Goal: Task Accomplishment & Management: Complete application form

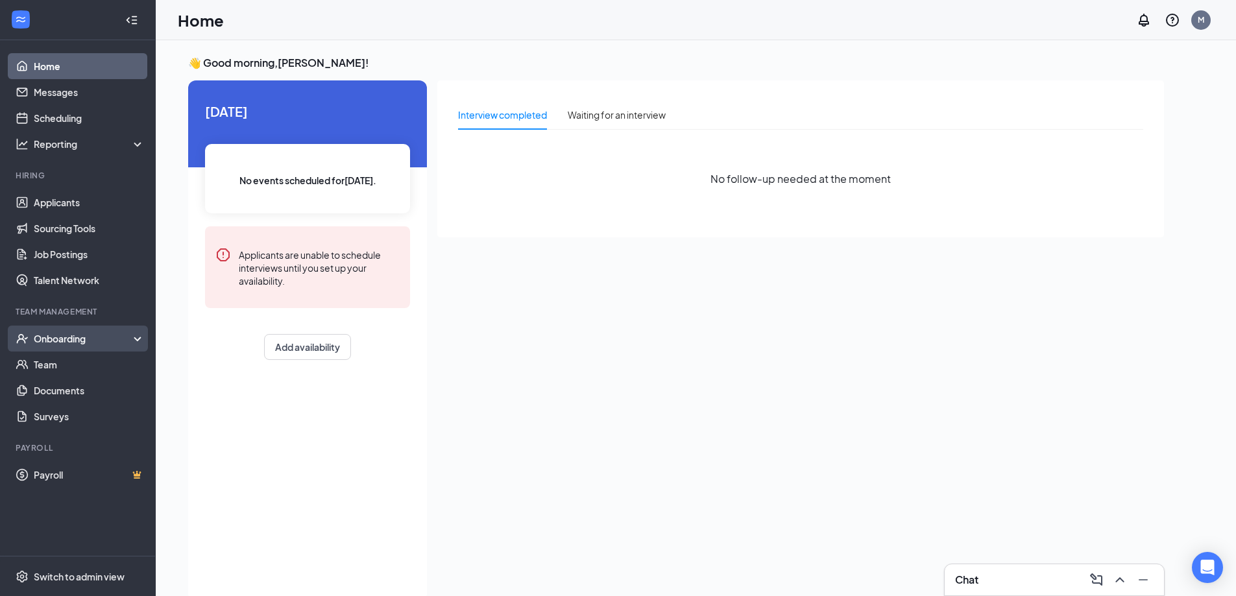
click at [64, 331] on div "Onboarding" at bounding box center [78, 339] width 156 height 26
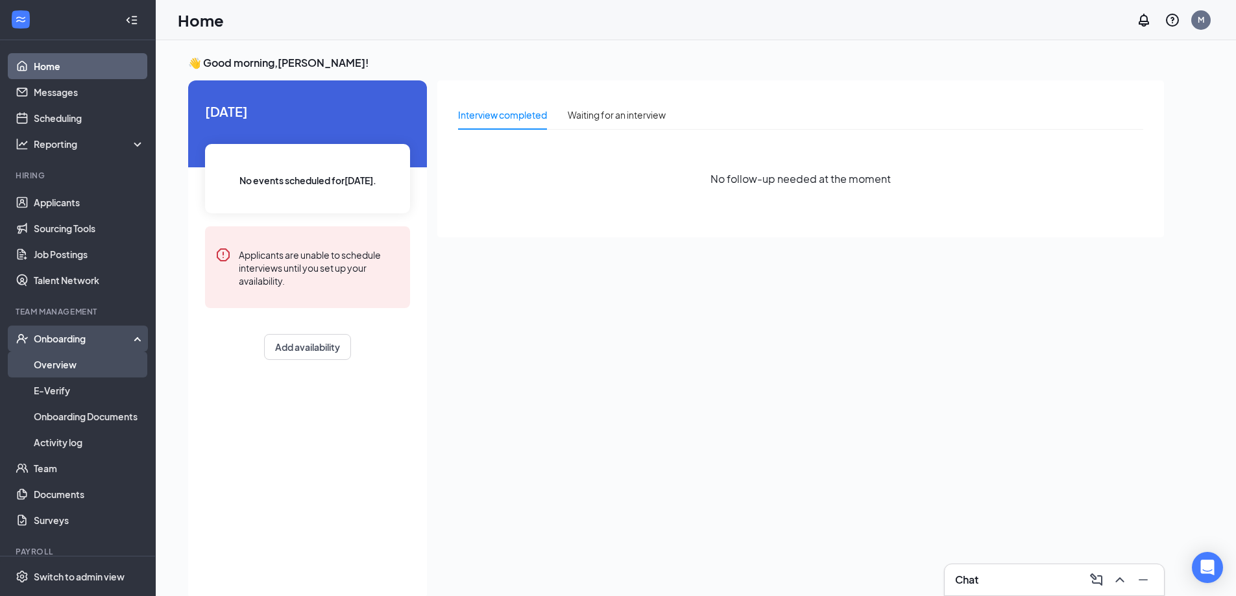
click at [60, 366] on link "Overview" at bounding box center [89, 365] width 111 height 26
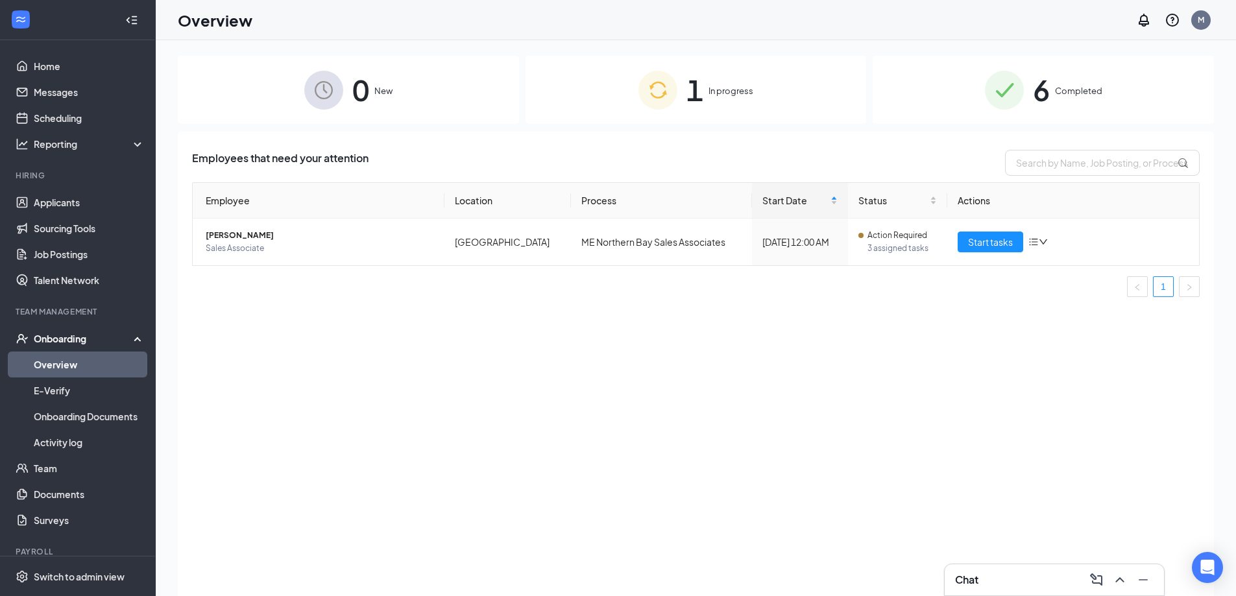
click at [779, 70] on div "1 In progress" at bounding box center [696, 90] width 341 height 68
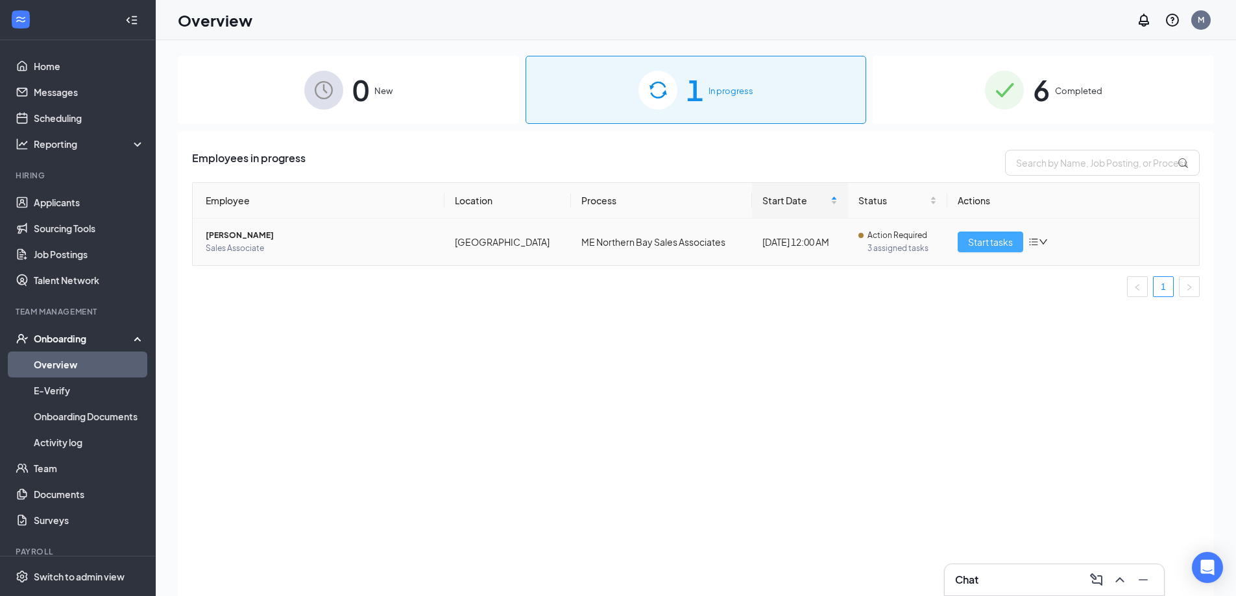
click at [972, 239] on span "Start tasks" at bounding box center [990, 242] width 45 height 14
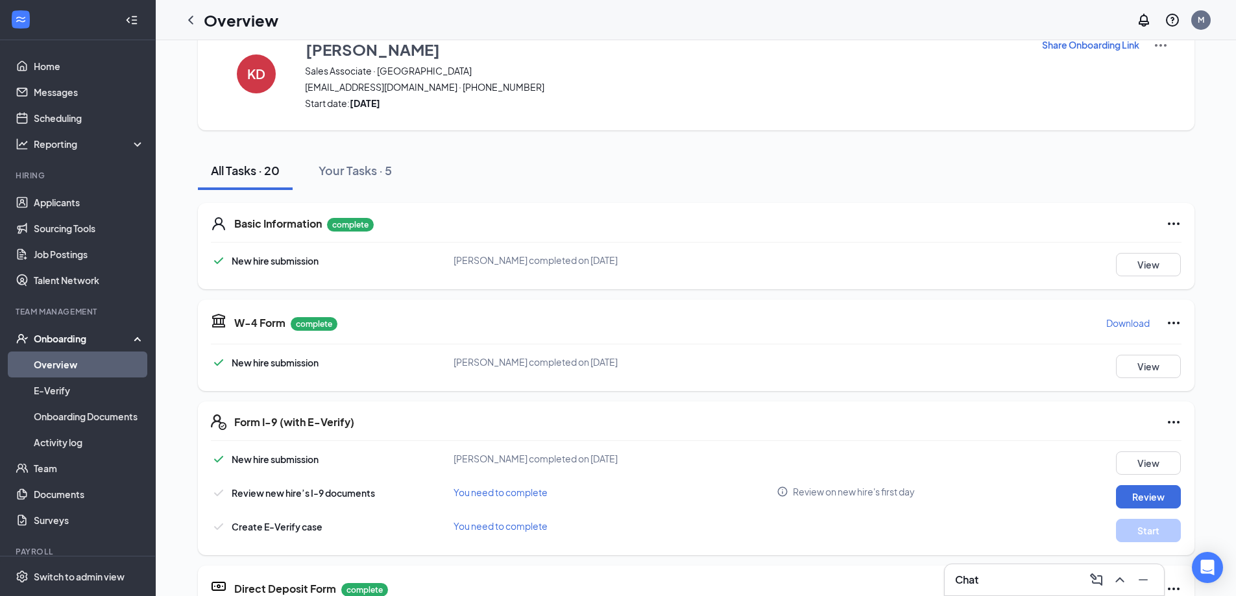
scroll to position [97, 0]
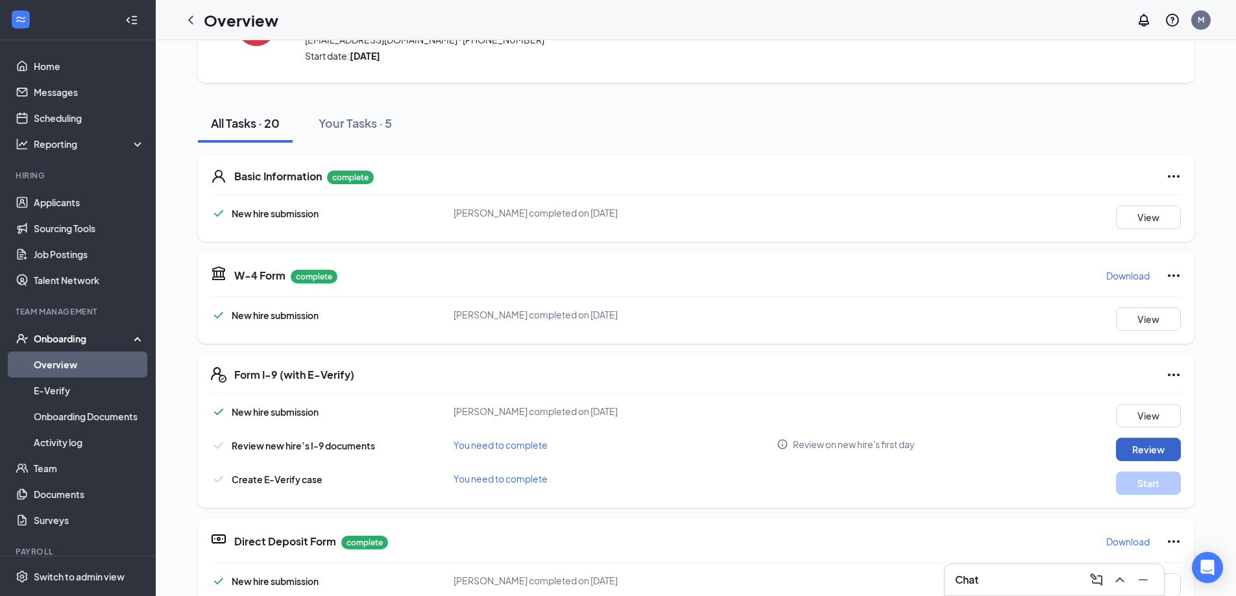
click at [1139, 445] on button "Review" at bounding box center [1148, 449] width 65 height 23
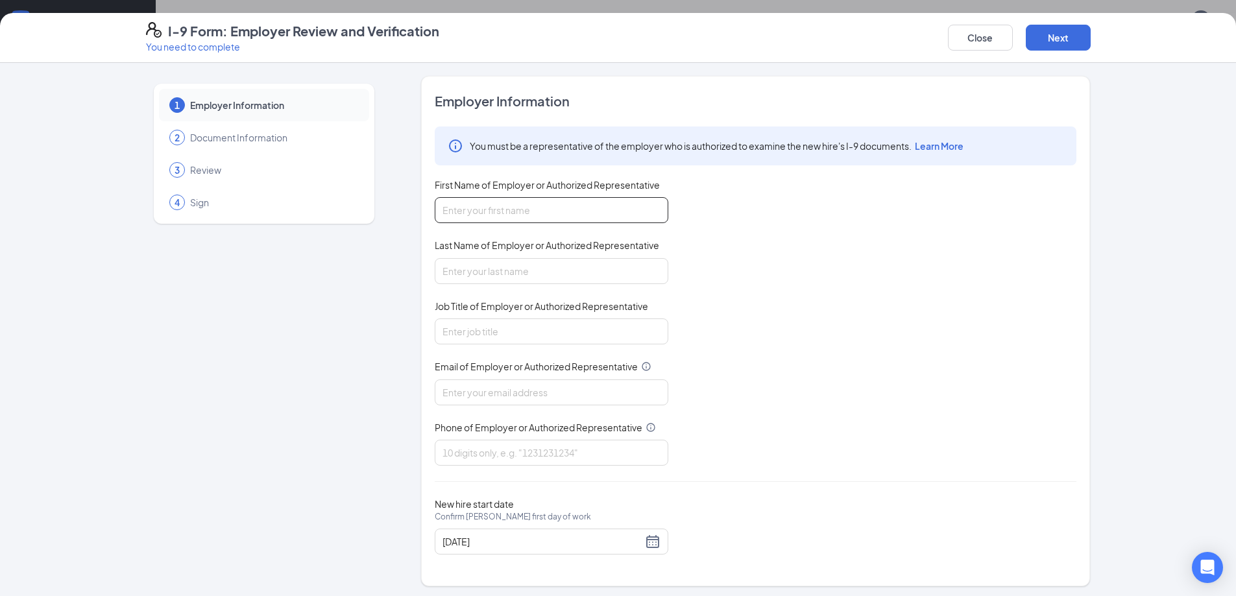
click at [513, 197] on input "First Name of Employer or Authorized Representative" at bounding box center [552, 210] width 234 height 26
type input "[PERSON_NAME]"
type input "Manager"
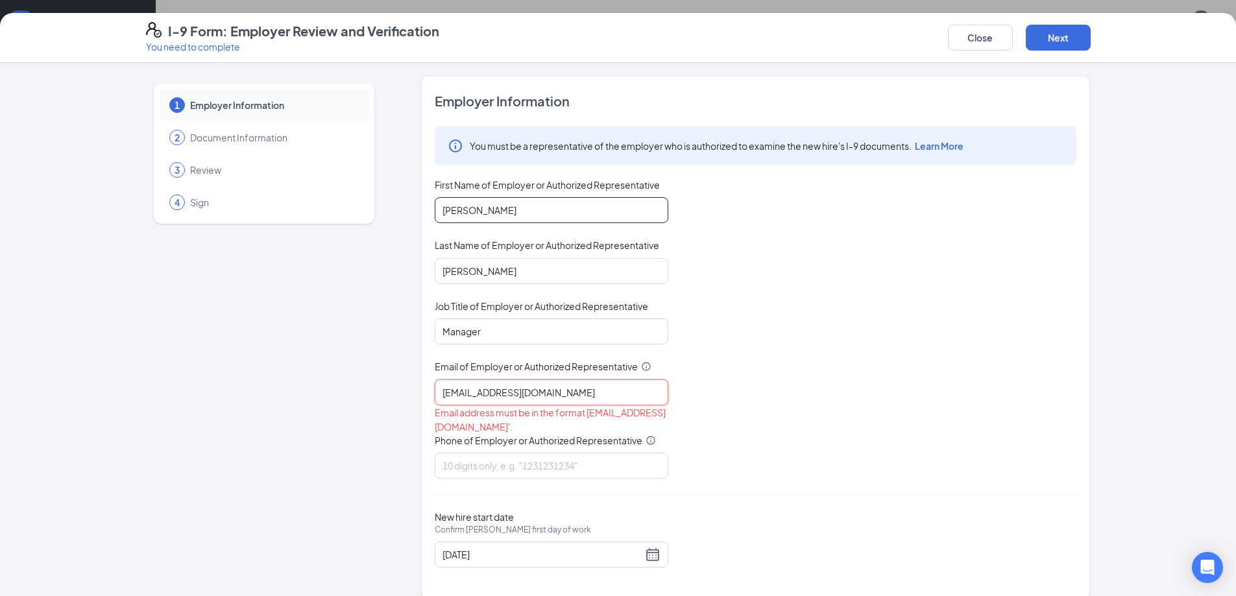
type input "[EMAIL_ADDRESS][DOMAIN_NAME]"
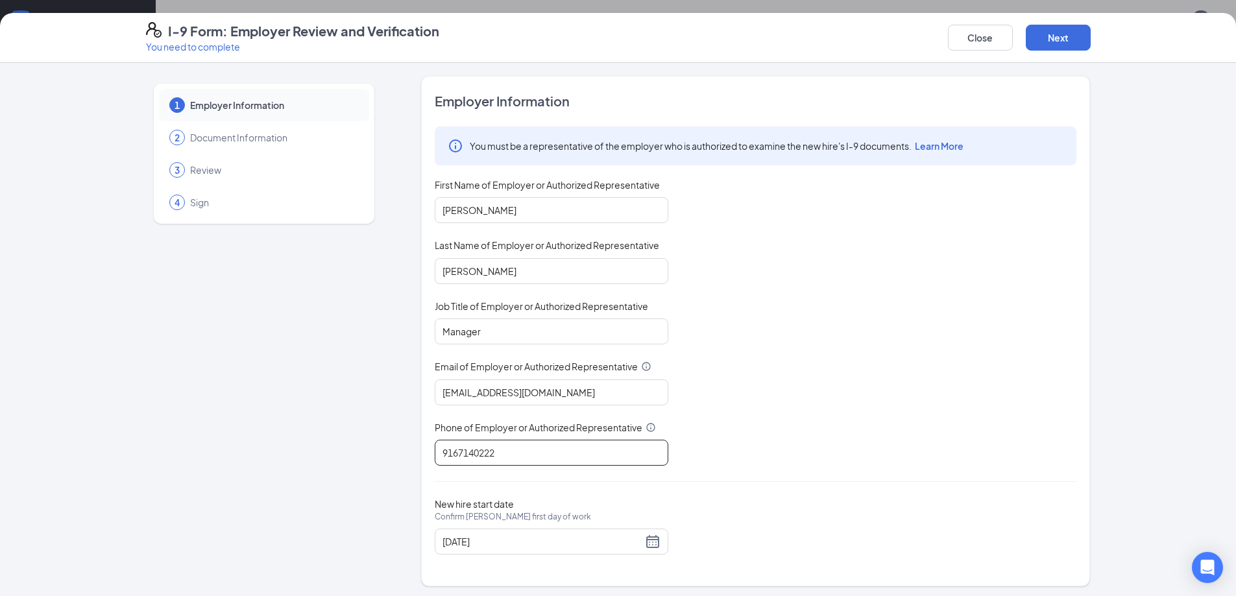
type input "9167140222"
click at [884, 426] on div "You must be a representative of the employer who is authorized to examine the n…" at bounding box center [756, 296] width 642 height 339
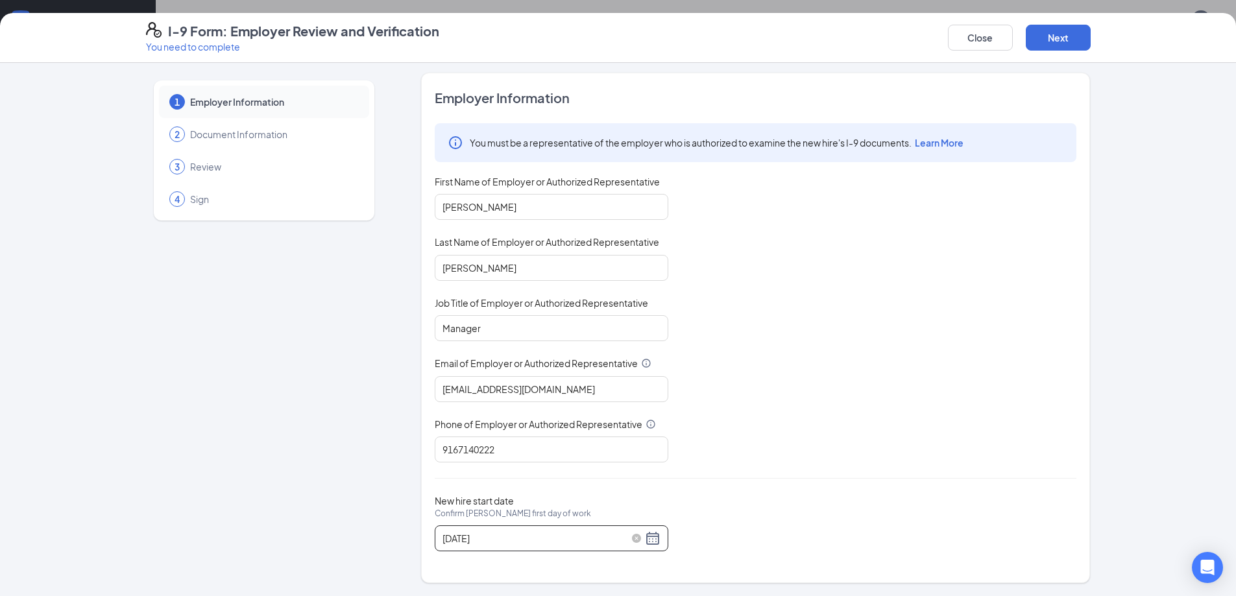
click at [646, 538] on div "[DATE]" at bounding box center [552, 539] width 218 height 16
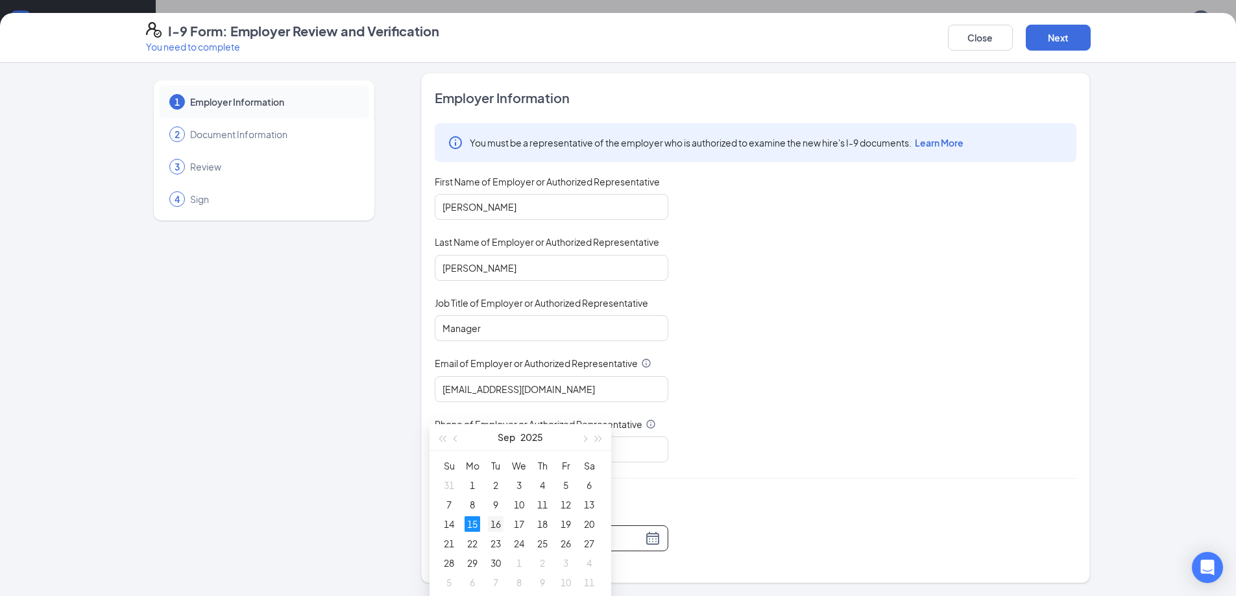
type input "[DATE]"
click at [489, 524] on div "16" at bounding box center [496, 525] width 16 height 16
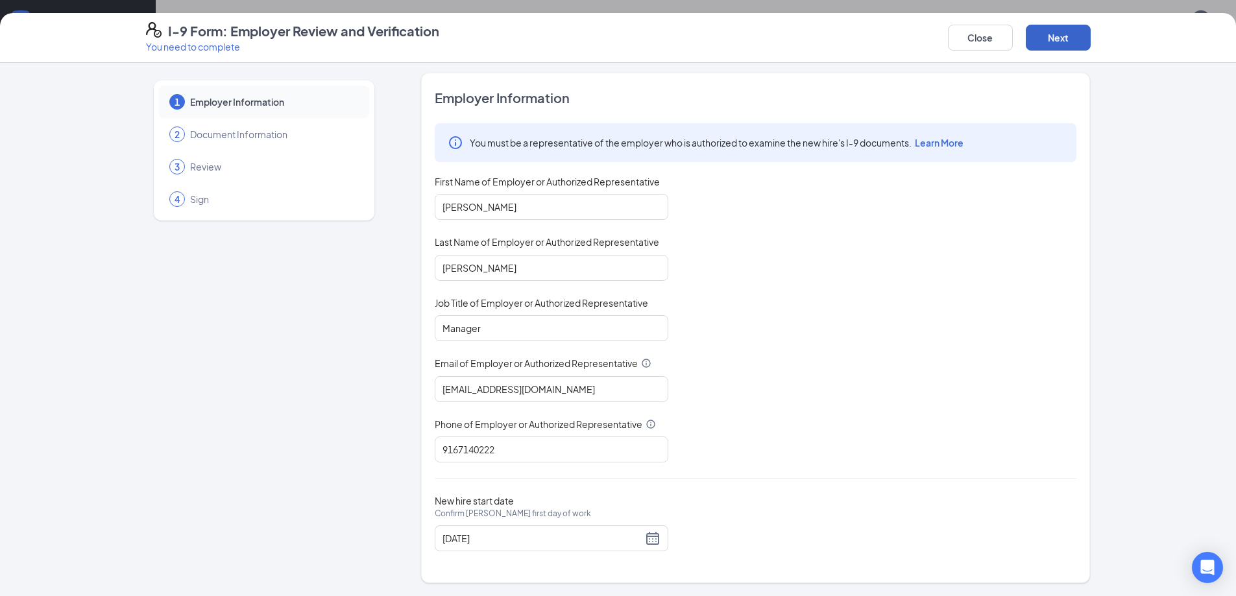
click at [1056, 49] on button "Next" at bounding box center [1058, 38] width 65 height 26
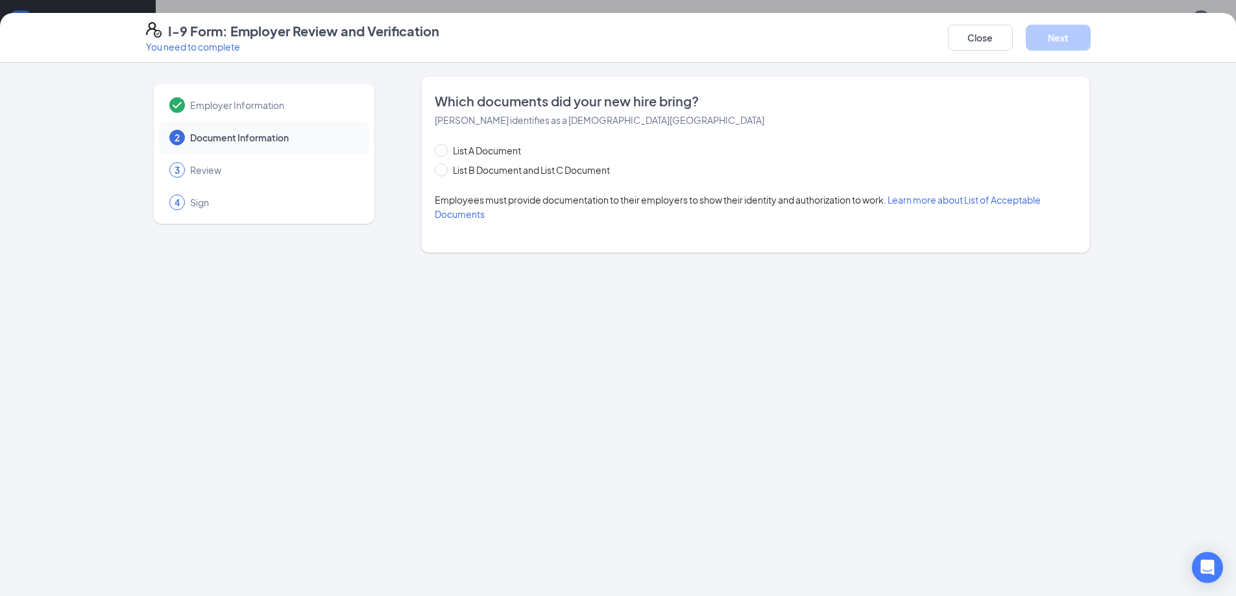
scroll to position [0, 0]
click at [489, 173] on span "List B Document and List C Document" at bounding box center [531, 170] width 167 height 14
click at [444, 173] on input "List B Document and List C Document" at bounding box center [439, 168] width 9 height 9
radio input "true"
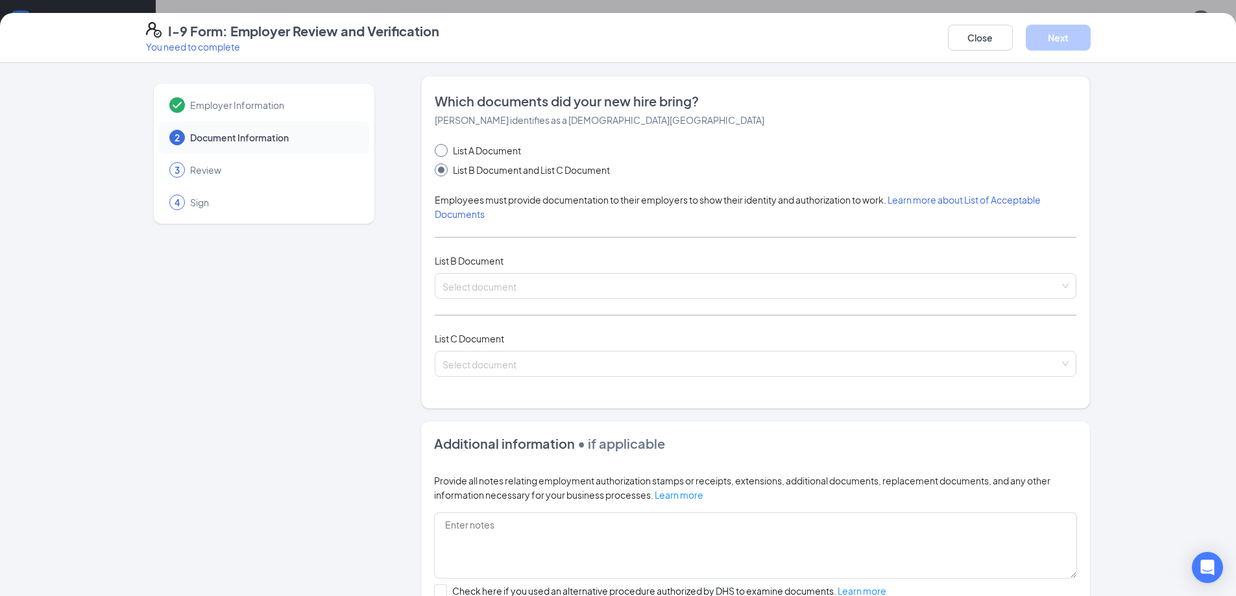
click at [506, 151] on span "List A Document" at bounding box center [487, 150] width 79 height 14
click at [444, 151] on input "List A Document" at bounding box center [439, 148] width 9 height 9
radio input "true"
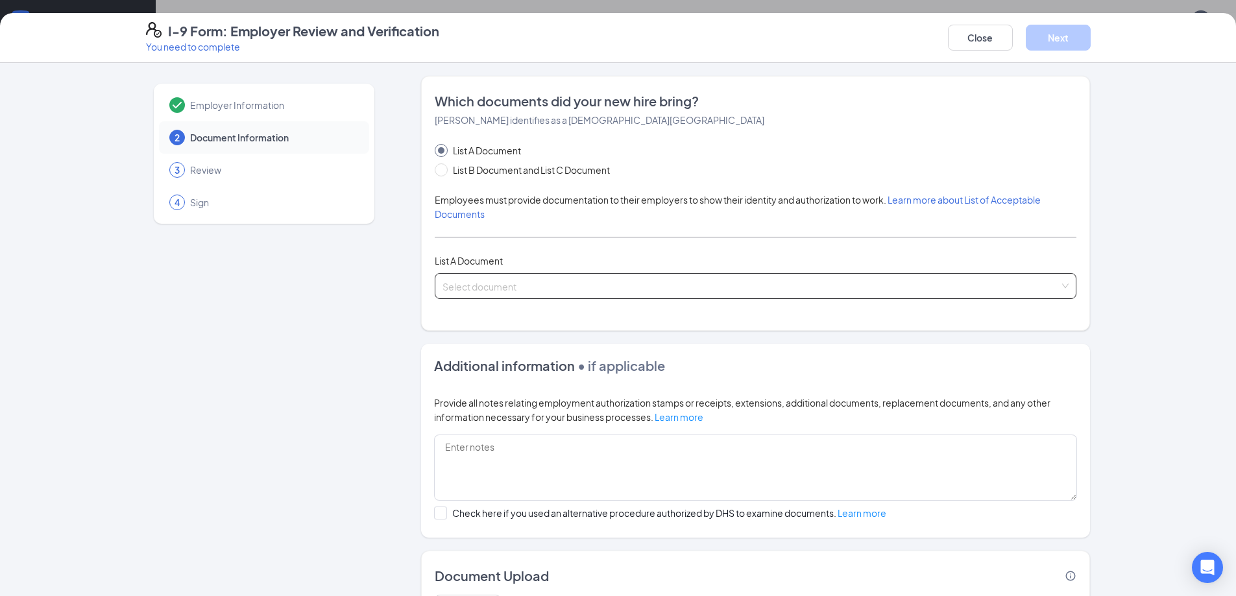
click at [502, 287] on input "search" at bounding box center [751, 283] width 617 height 19
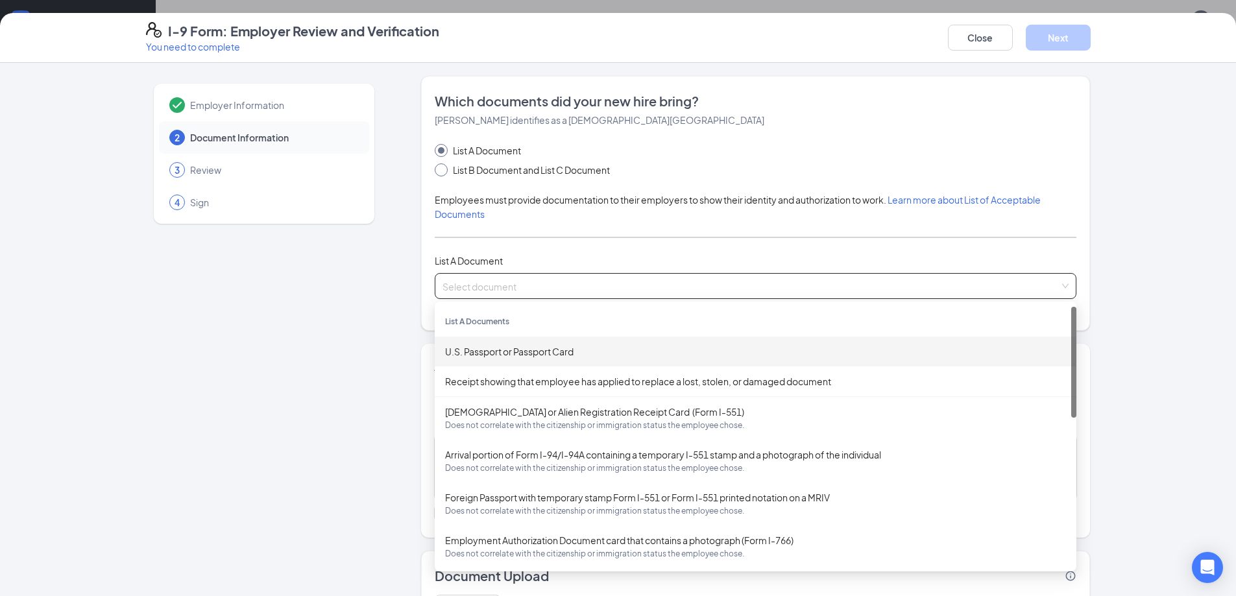
click at [502, 175] on span "List B Document and List C Document" at bounding box center [531, 170] width 167 height 14
click at [444, 173] on input "List B Document and List C Document" at bounding box center [439, 168] width 9 height 9
radio input "true"
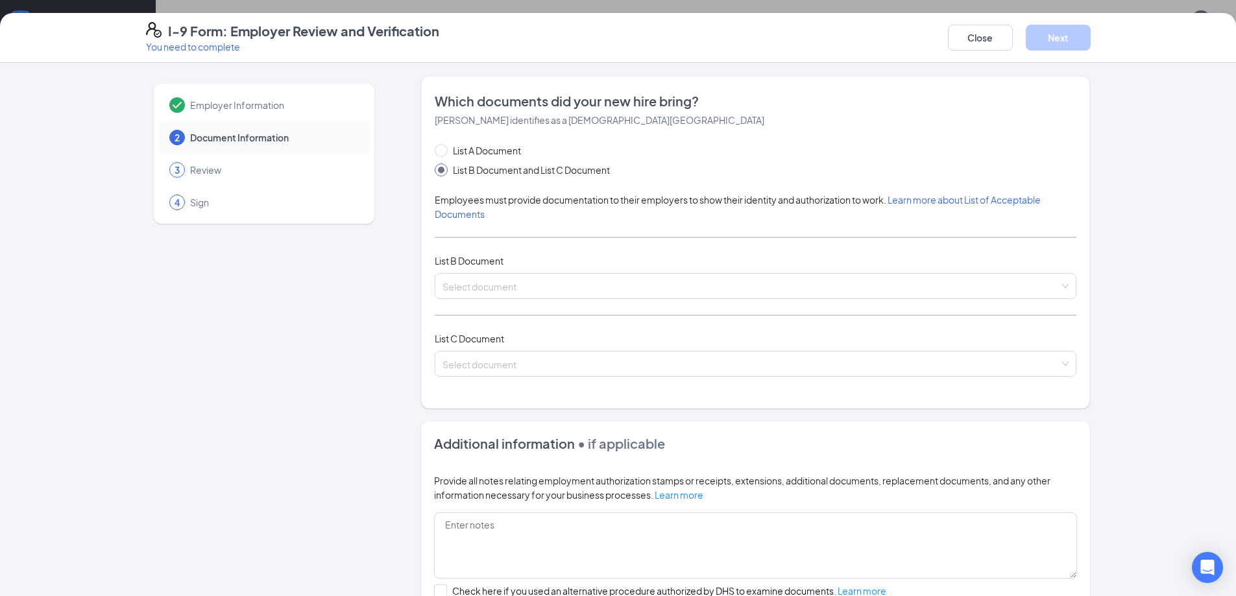
radio input "false"
click at [490, 286] on input "search" at bounding box center [751, 283] width 617 height 19
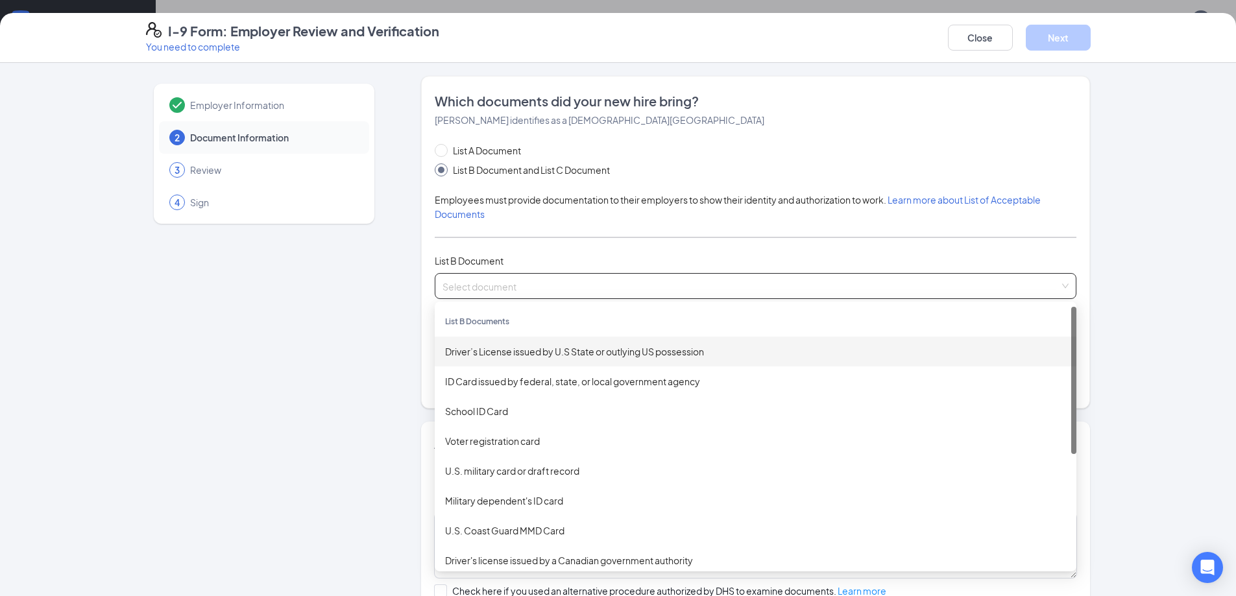
click at [694, 343] on div "Driver’s License issued by U.S State or outlying US possession" at bounding box center [756, 352] width 642 height 30
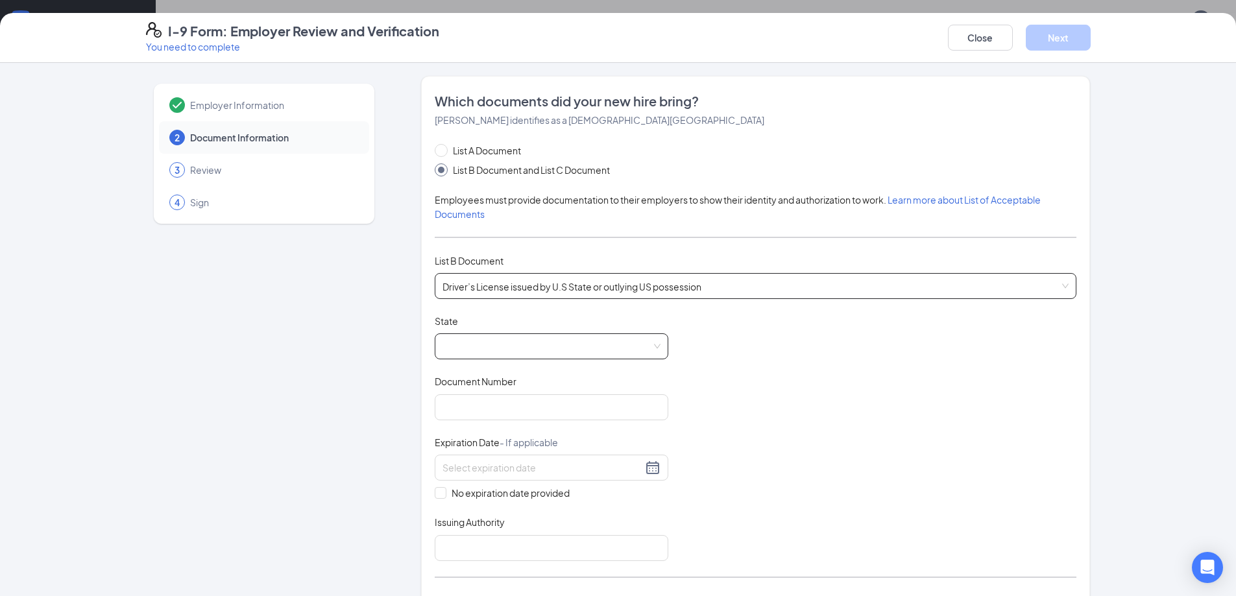
click at [510, 352] on span at bounding box center [552, 346] width 218 height 25
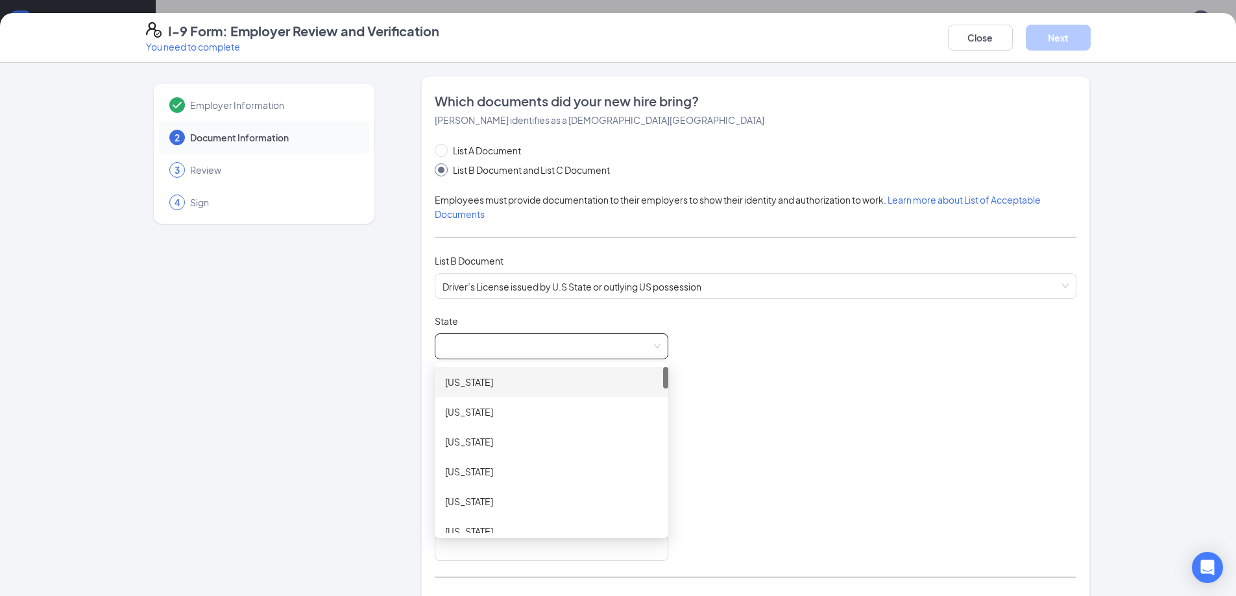
click at [887, 366] on div "Document Title Driver’s License issued by U.S State or outlying US possession S…" at bounding box center [756, 438] width 642 height 247
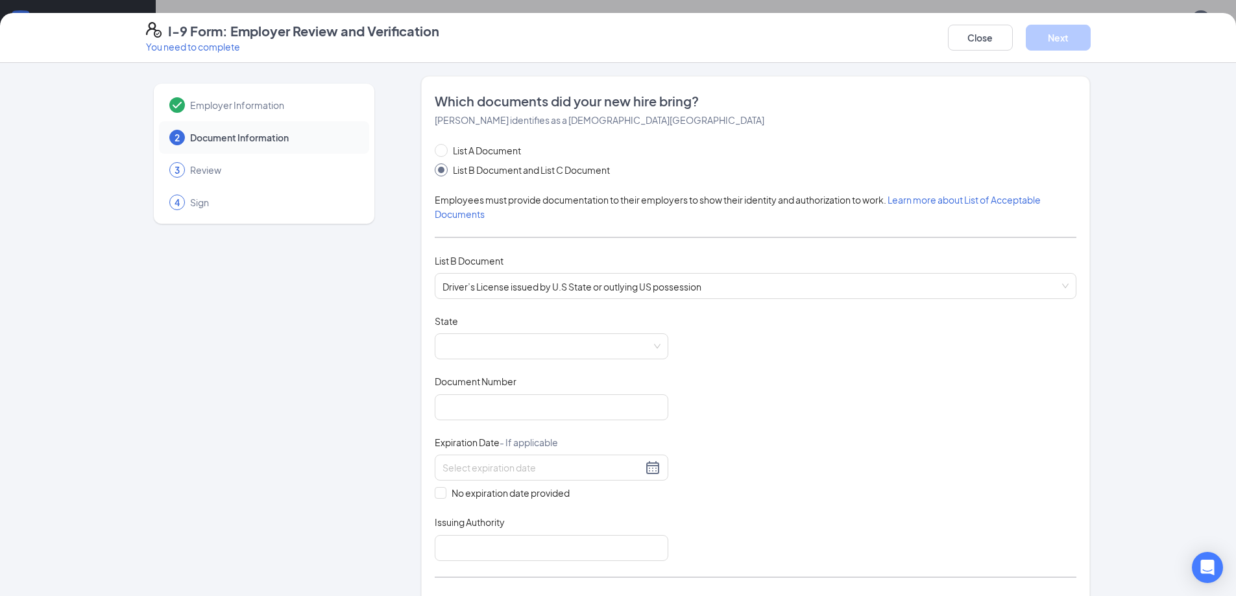
scroll to position [195, 0]
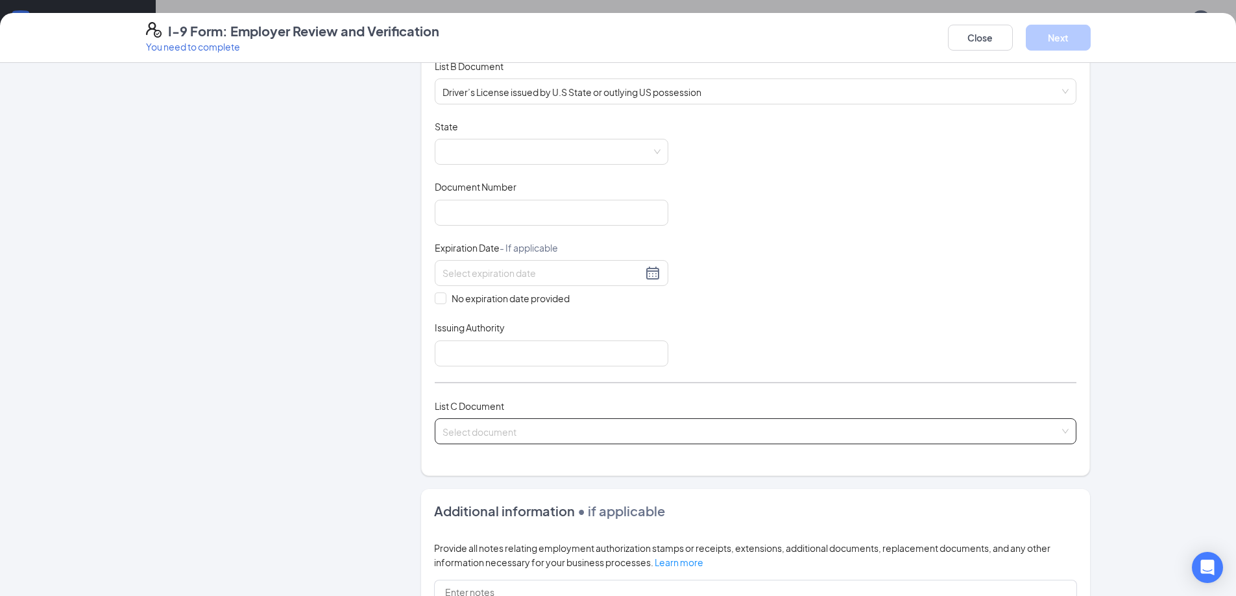
click at [512, 430] on input "search" at bounding box center [751, 428] width 617 height 19
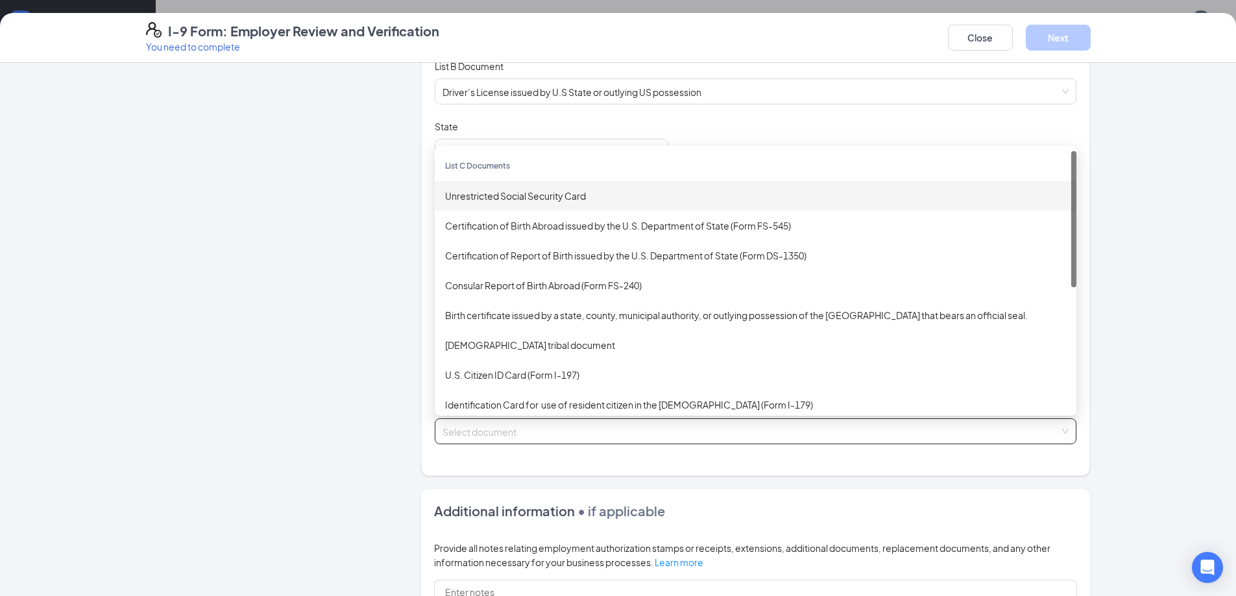
click at [580, 200] on div "Unrestricted Social Security Card" at bounding box center [755, 196] width 621 height 14
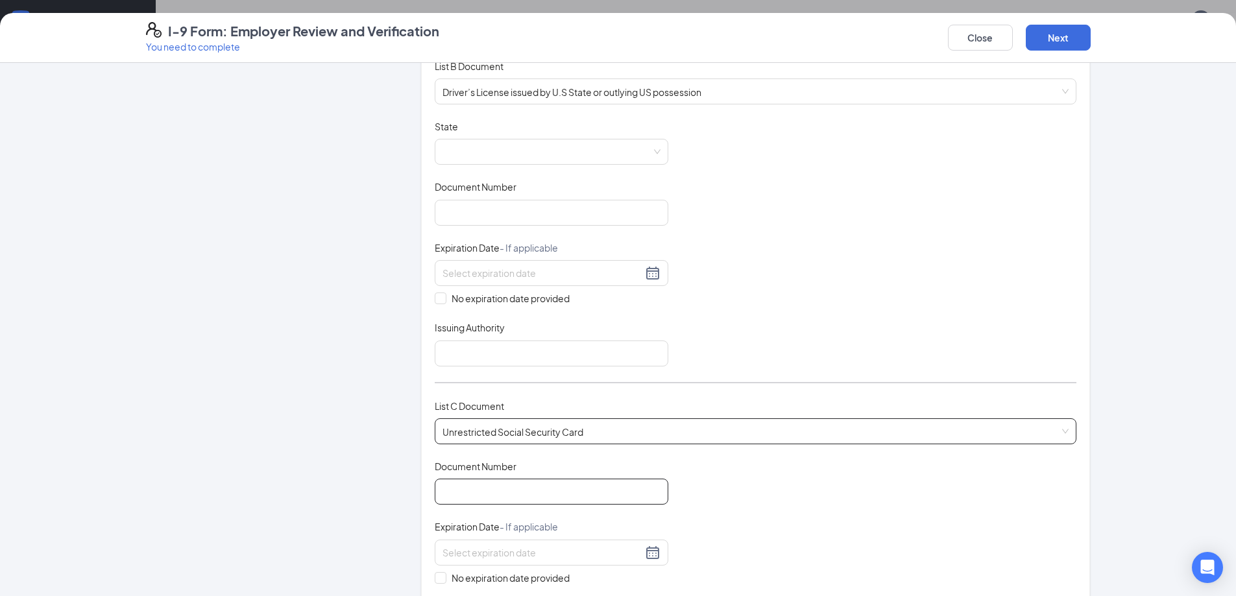
click at [498, 498] on input "Document Number" at bounding box center [552, 492] width 234 height 26
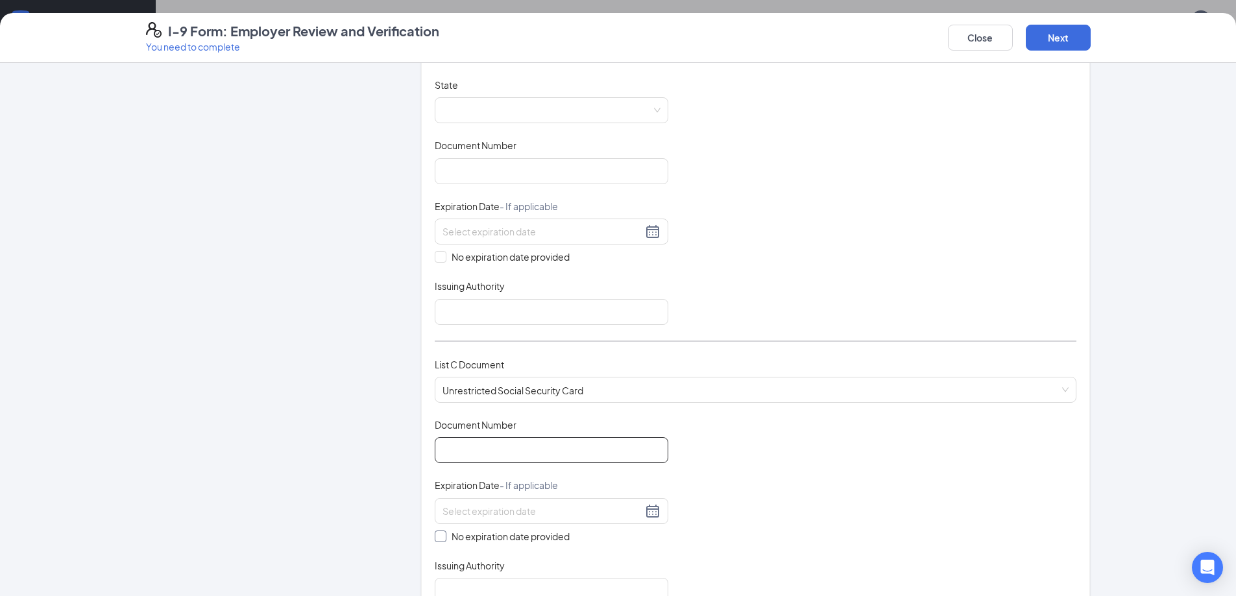
scroll to position [324, 0]
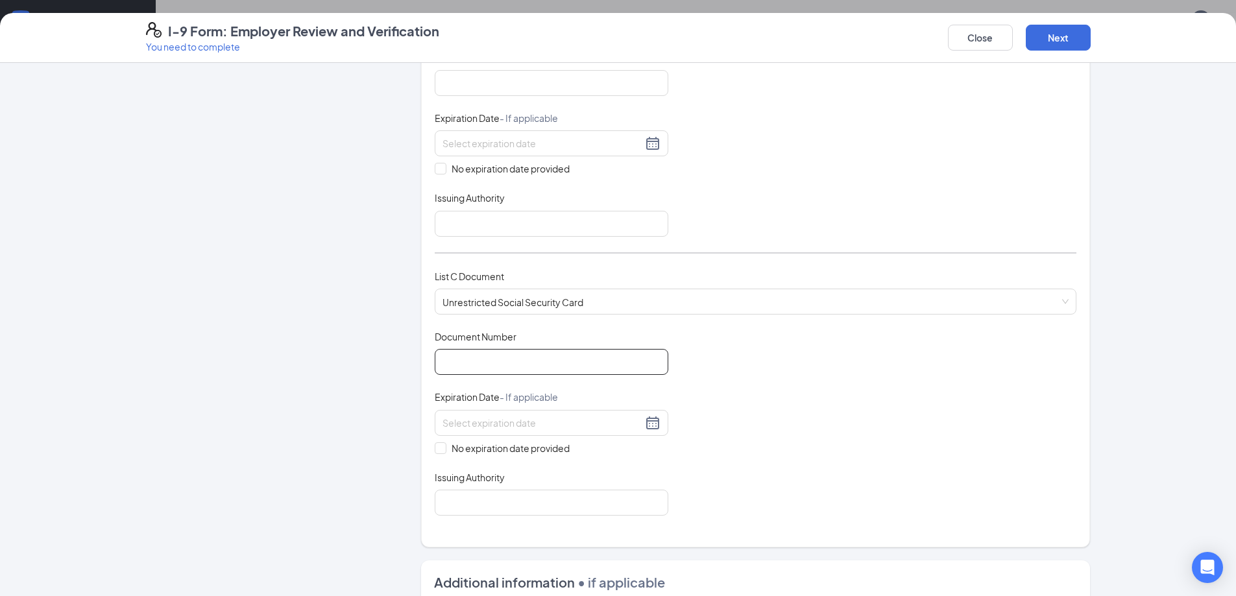
click at [555, 356] on input "Document Number" at bounding box center [552, 362] width 234 height 26
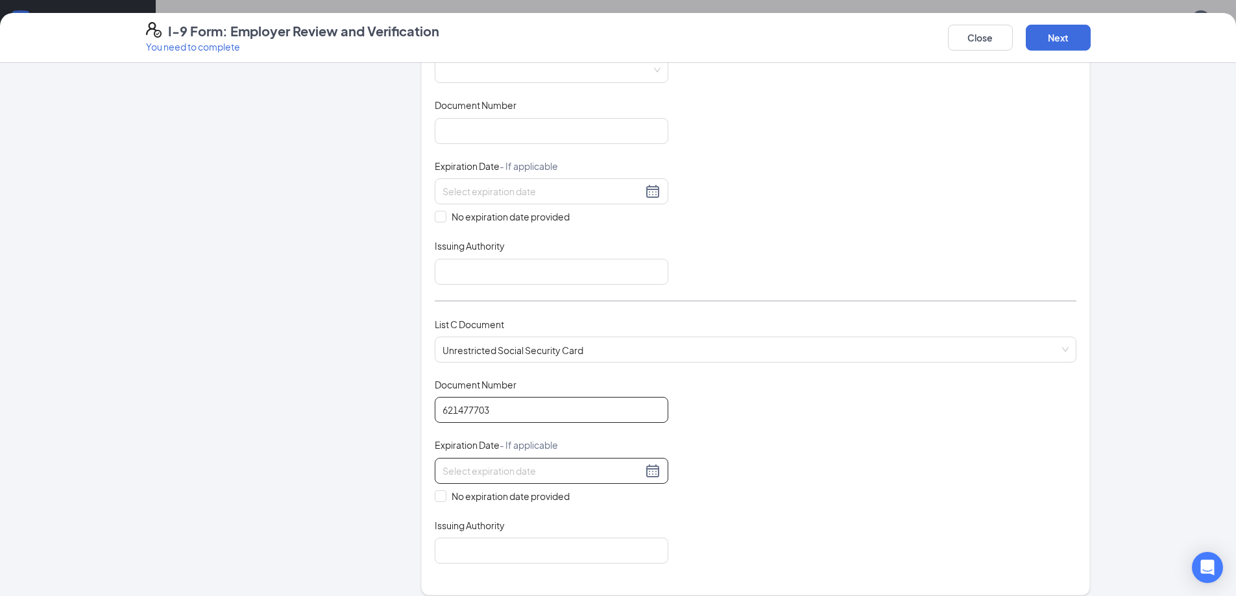
scroll to position [130, 0]
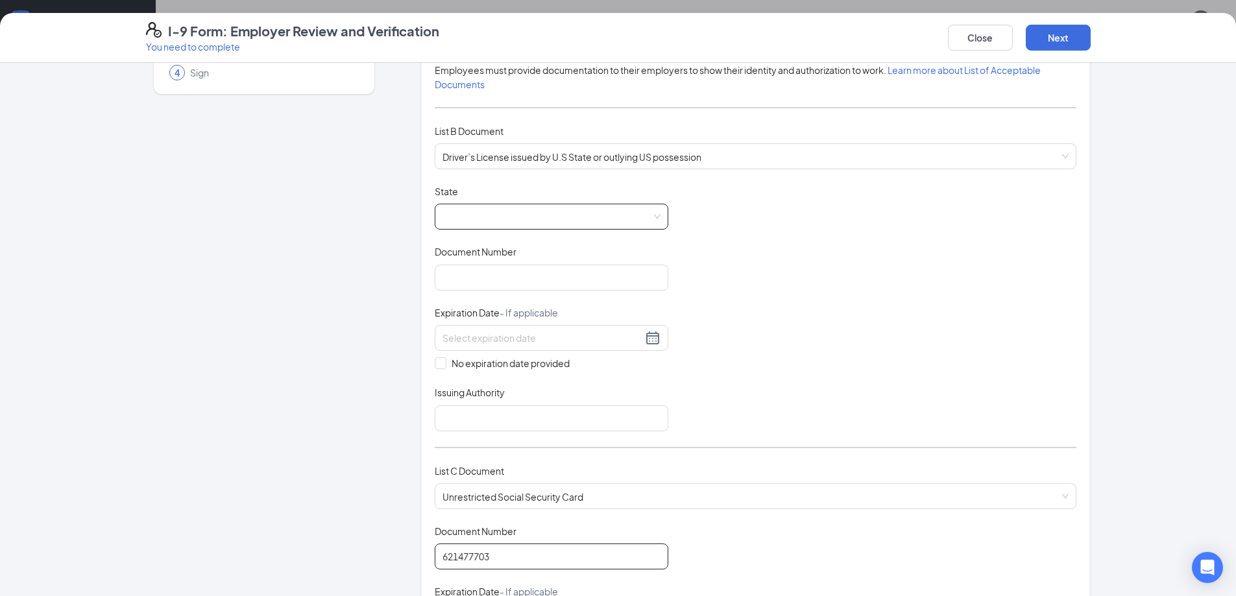
click at [522, 219] on span at bounding box center [552, 216] width 218 height 25
type input "621477703"
click at [496, 219] on span at bounding box center [552, 216] width 218 height 25
click at [514, 207] on span at bounding box center [552, 216] width 218 height 25
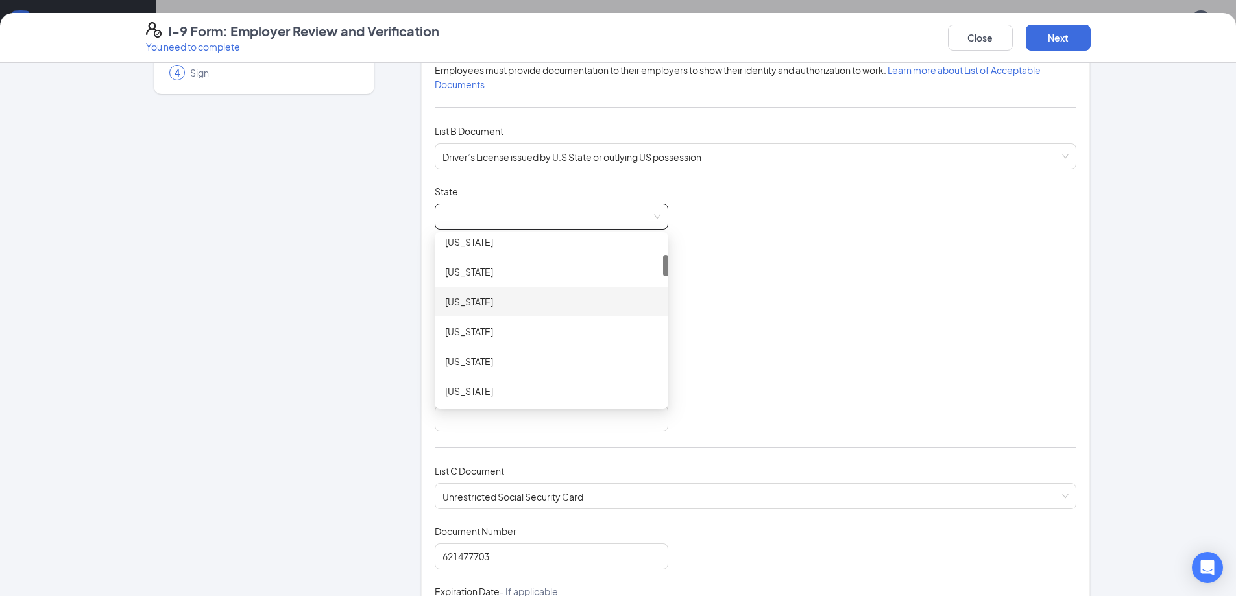
click at [492, 289] on div "[US_STATE]" at bounding box center [552, 302] width 234 height 30
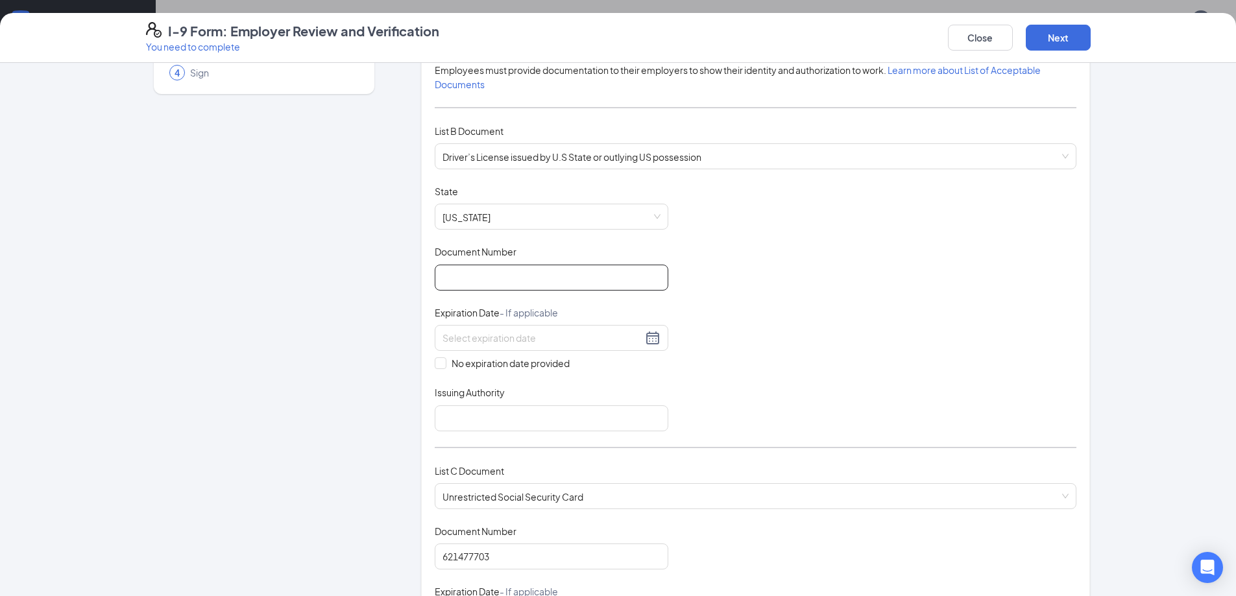
click at [504, 276] on input "Document Number" at bounding box center [552, 278] width 234 height 26
type input "171662065"
click at [653, 332] on div at bounding box center [552, 338] width 218 height 16
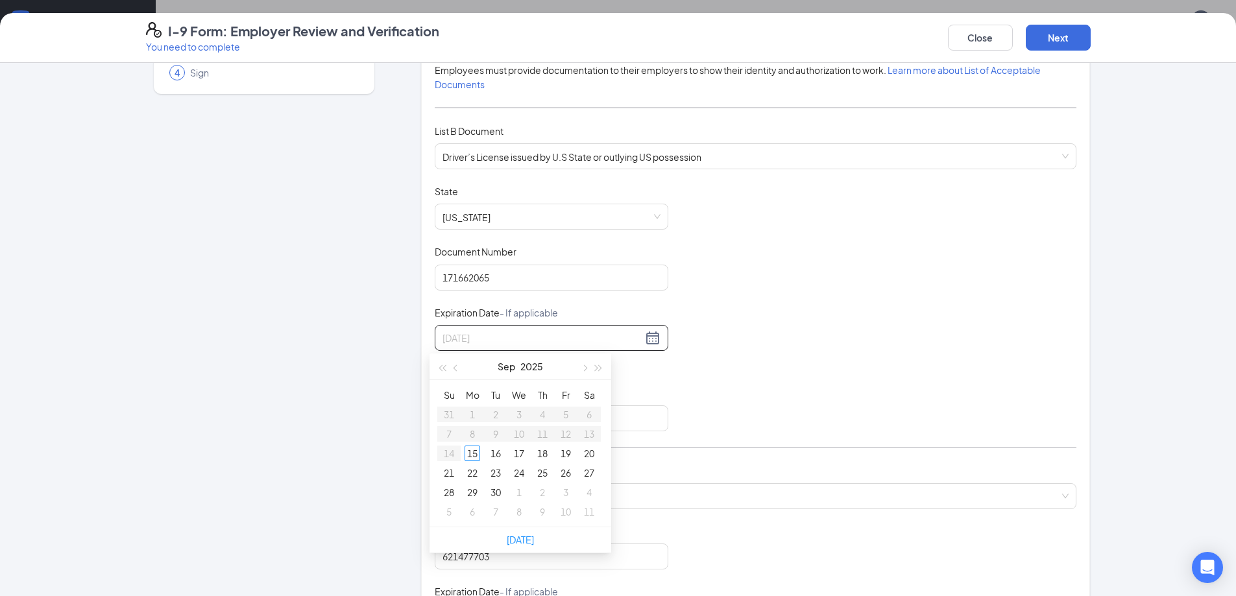
type input "[DATE]"
click at [585, 369] on span "button" at bounding box center [584, 368] width 6 height 6
type input "[DATE]"
click at [516, 437] on div "5" at bounding box center [519, 434] width 16 height 16
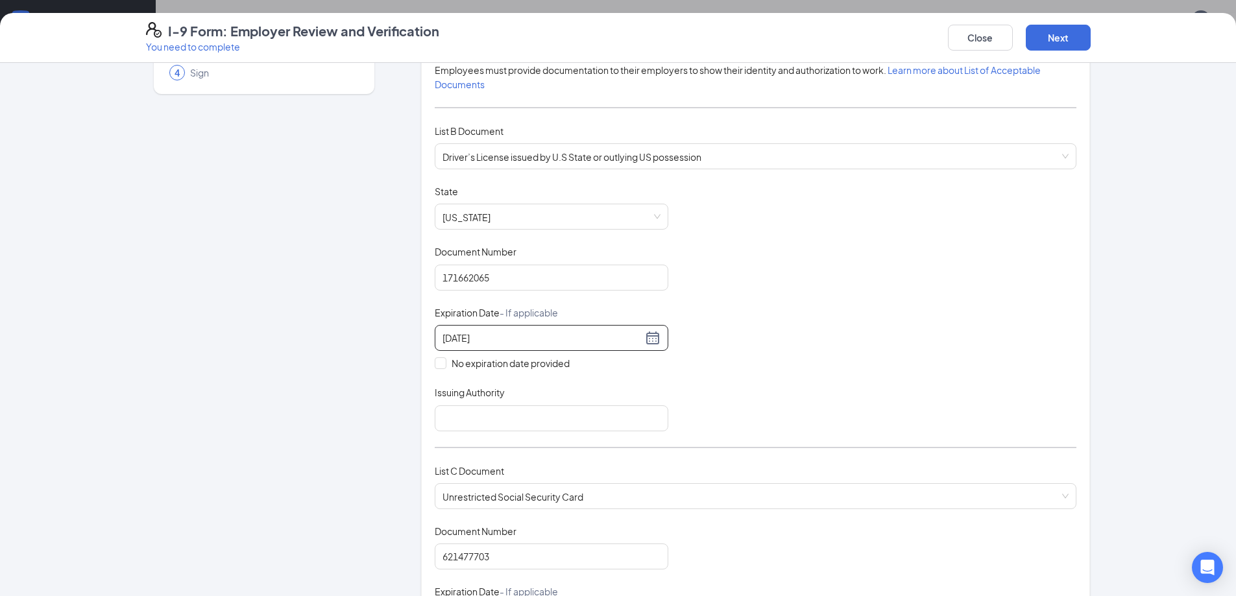
click at [713, 337] on div "Document Title Driver’s License issued by U.S State or outlying US possession S…" at bounding box center [756, 308] width 642 height 247
click at [548, 419] on input "Issuing Authority" at bounding box center [552, 419] width 234 height 26
drag, startPoint x: 539, startPoint y: 409, endPoint x: 326, endPoint y: 424, distance: 212.8
click at [326, 424] on div "Employer Information 2 Document Information 3 Review 4 Sign Which documents did…" at bounding box center [618, 509] width 945 height 1127
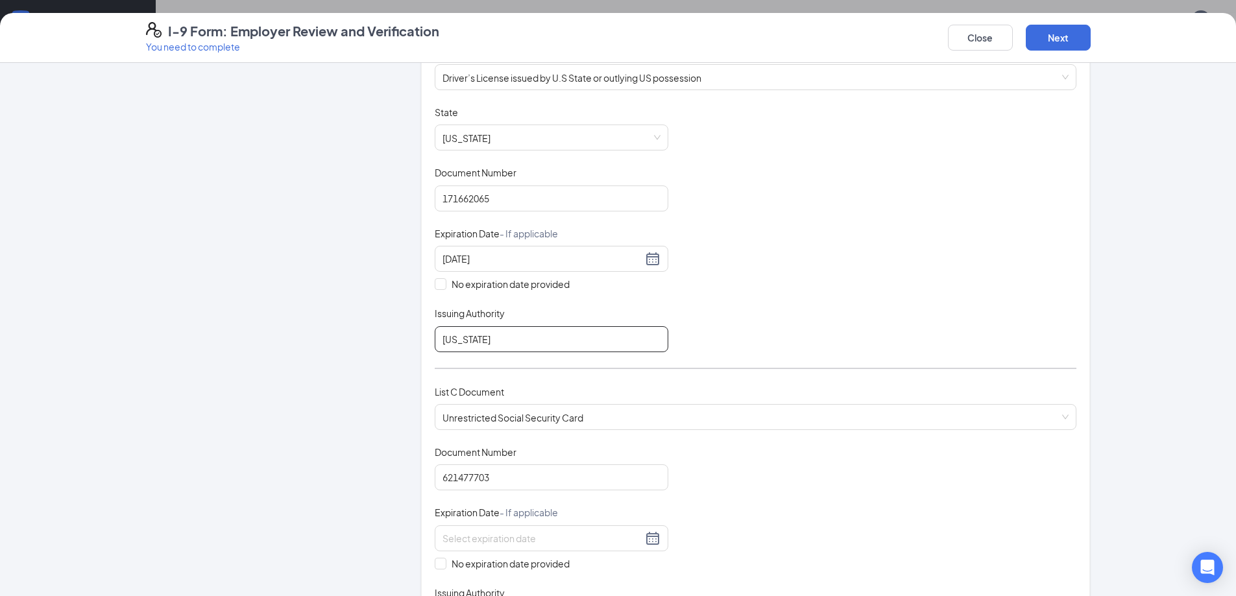
scroll to position [454, 0]
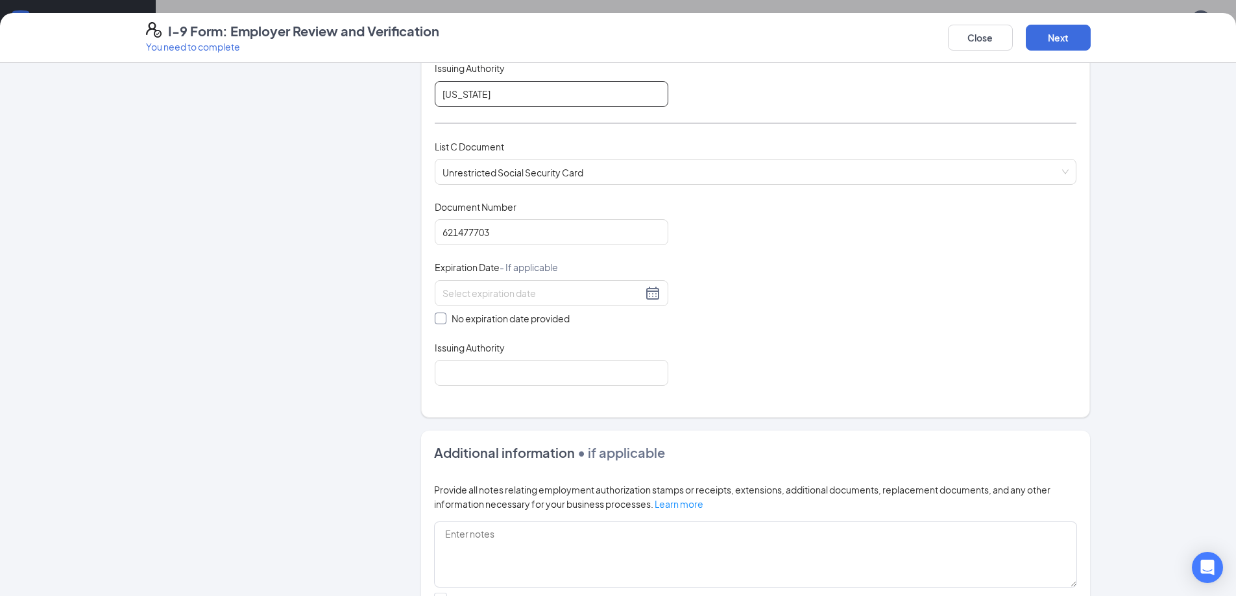
type input "[US_STATE]"
click at [435, 318] on input "No expiration date provided" at bounding box center [439, 317] width 9 height 9
checkbox input "true"
click at [484, 379] on input "Issuing Authority" at bounding box center [552, 376] width 234 height 26
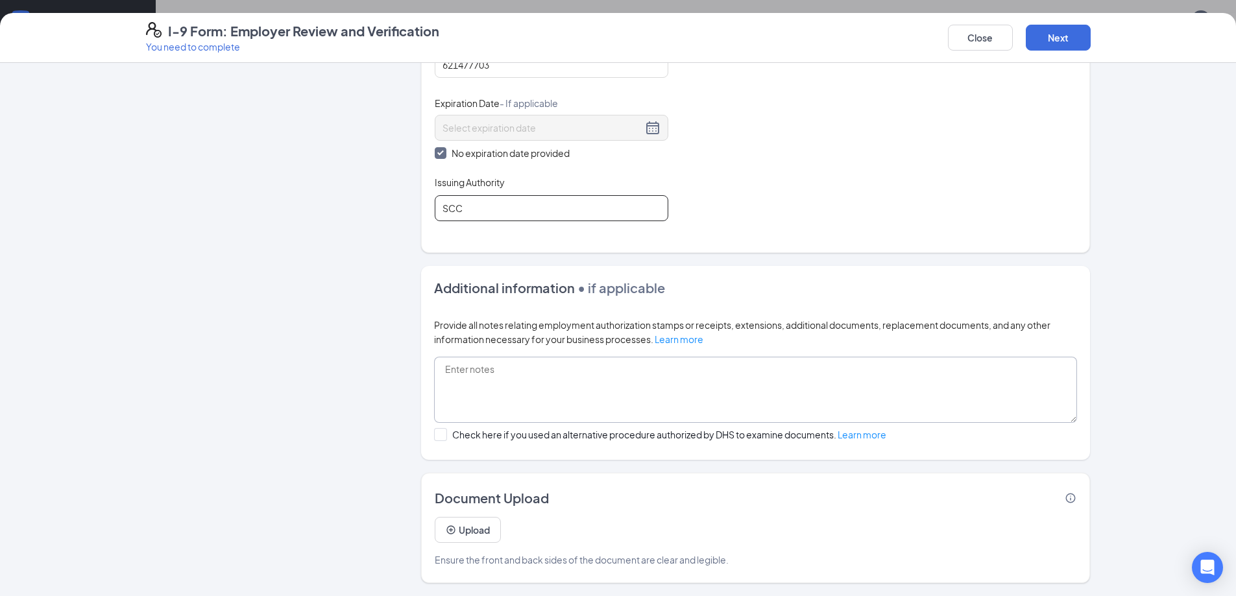
scroll to position [389, 0]
type input "SCC"
click at [1054, 40] on button "Next" at bounding box center [1058, 38] width 65 height 26
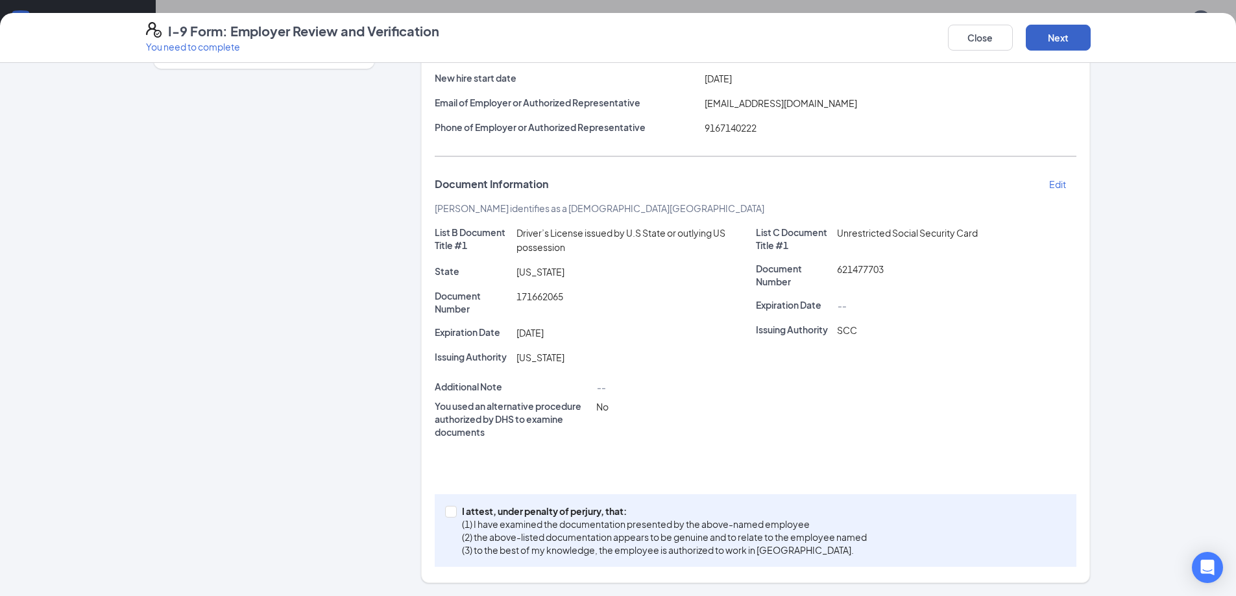
scroll to position [800, 0]
click at [574, 517] on p "I attest, under penalty of perjury, that:" at bounding box center [664, 511] width 405 height 13
click at [454, 515] on input "I attest, under penalty of [PERSON_NAME], that: (1) I have examined the documen…" at bounding box center [449, 510] width 9 height 9
checkbox input "true"
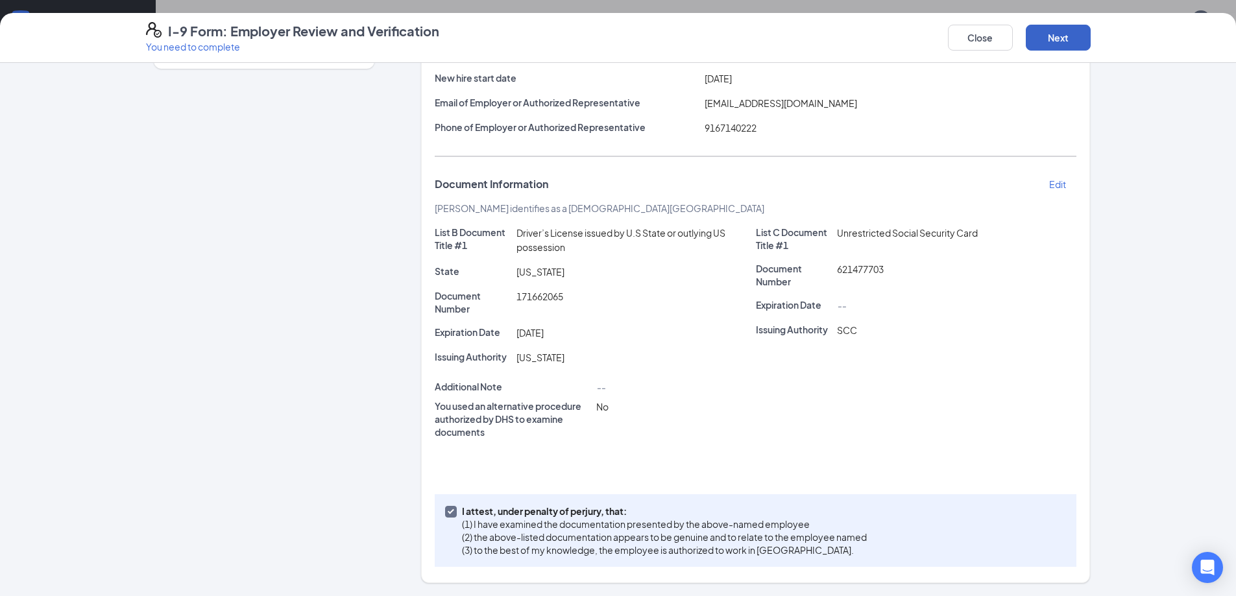
click at [1069, 38] on button "Next" at bounding box center [1058, 38] width 65 height 26
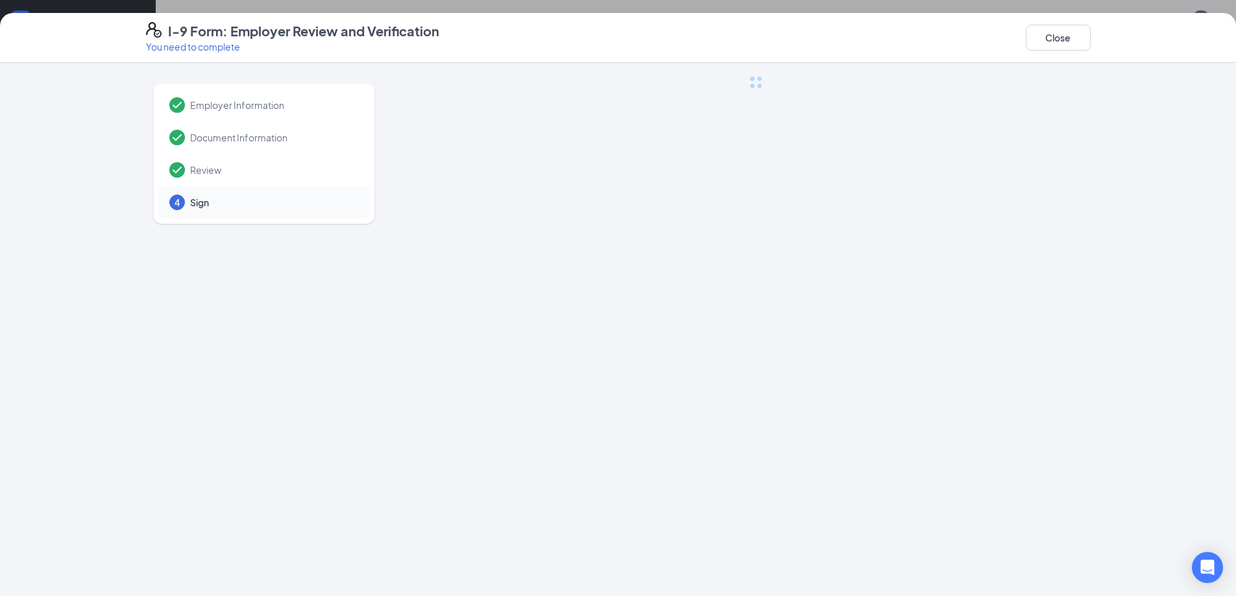
scroll to position [0, 0]
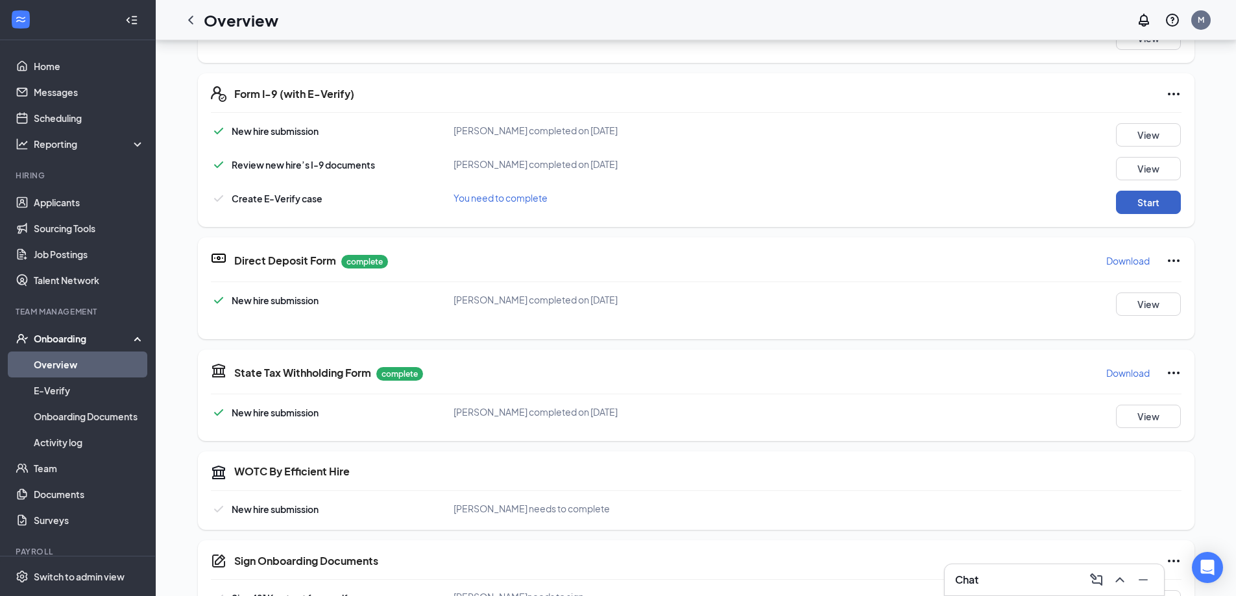
click at [1119, 192] on button "Start" at bounding box center [1148, 202] width 65 height 23
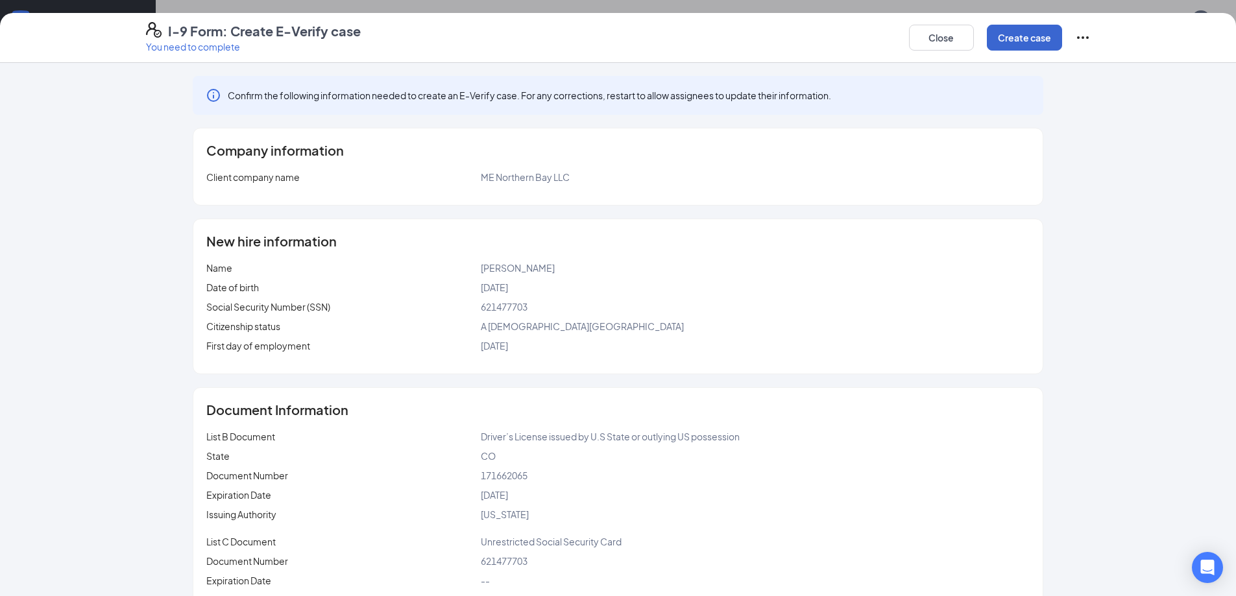
scroll to position [45, 0]
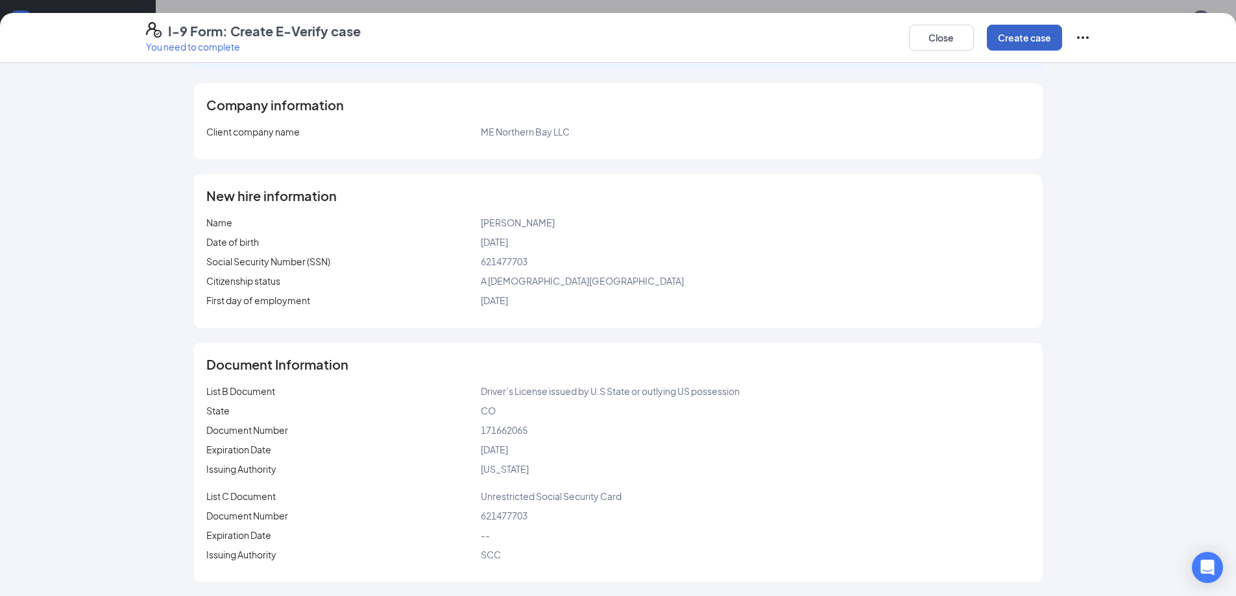
click at [1032, 36] on button "Create case" at bounding box center [1024, 38] width 75 height 26
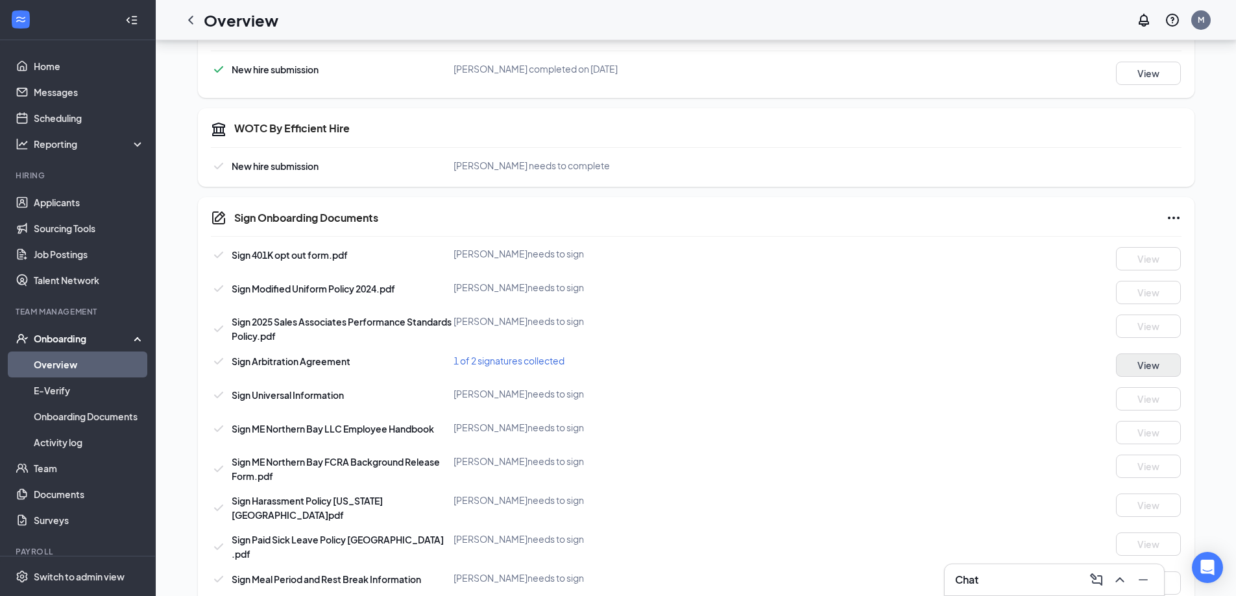
scroll to position [877, 0]
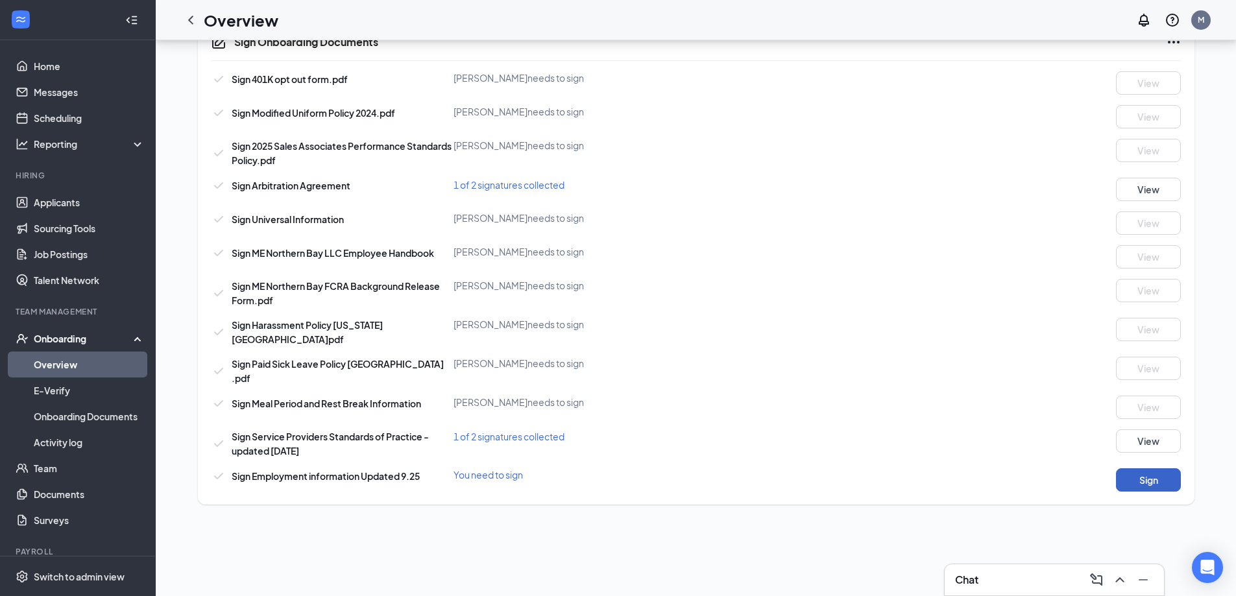
click at [1131, 469] on button "Sign" at bounding box center [1148, 480] width 65 height 23
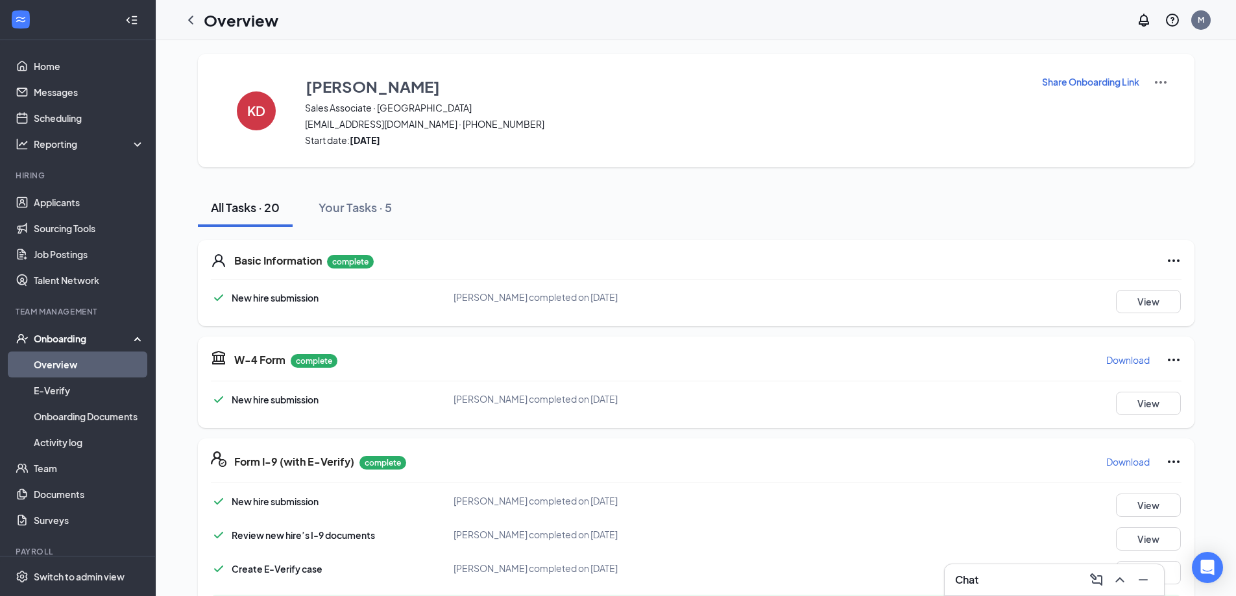
scroll to position [0, 0]
